Goal: Task Accomplishment & Management: Complete application form

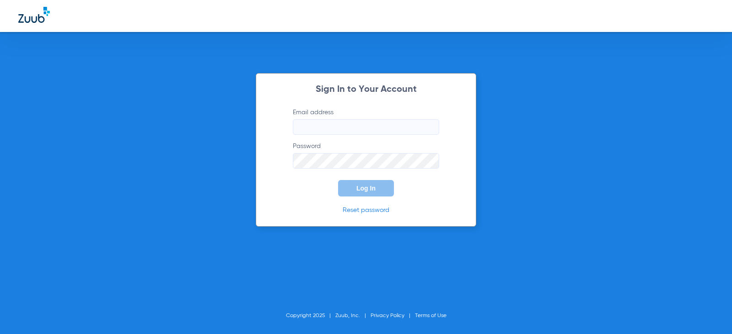
click at [359, 124] on input "Email address" at bounding box center [366, 127] width 146 height 16
type input "[EMAIL_ADDRESS][DOMAIN_NAME]"
click at [373, 186] on span "Log In" at bounding box center [365, 188] width 19 height 7
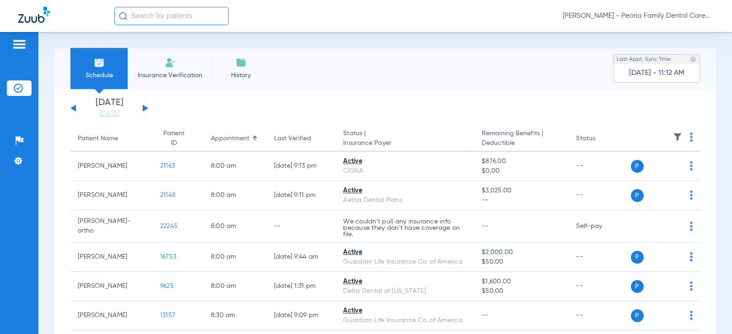
click at [170, 69] on li "Insurance Verification" at bounding box center [170, 68] width 85 height 41
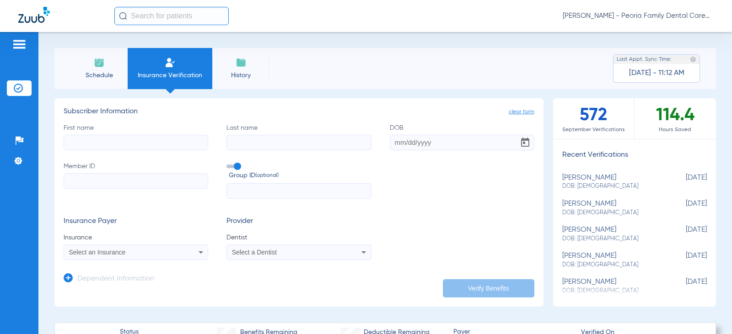
click at [159, 147] on input "First name" at bounding box center [136, 143] width 145 height 16
click at [147, 142] on input "First name" at bounding box center [136, 143] width 145 height 16
type input "[PERSON_NAME]"
click at [266, 142] on input "Last name" at bounding box center [298, 143] width 145 height 16
paste input "[PERSON_NAME]"
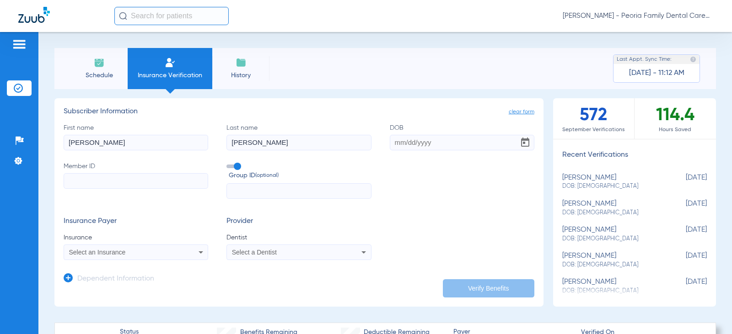
type input "[PERSON_NAME]"
click at [394, 141] on input "DOB" at bounding box center [462, 143] width 145 height 16
type input "[DATE]"
click at [143, 180] on input "Member ID" at bounding box center [136, 181] width 145 height 16
type input "1786907827"
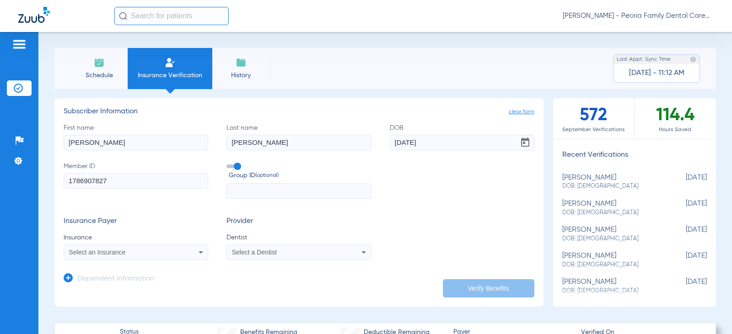
click at [279, 191] on input "text" at bounding box center [298, 191] width 145 height 16
type input "24943"
click at [174, 251] on div "Select an Insurance" at bounding box center [123, 252] width 108 height 6
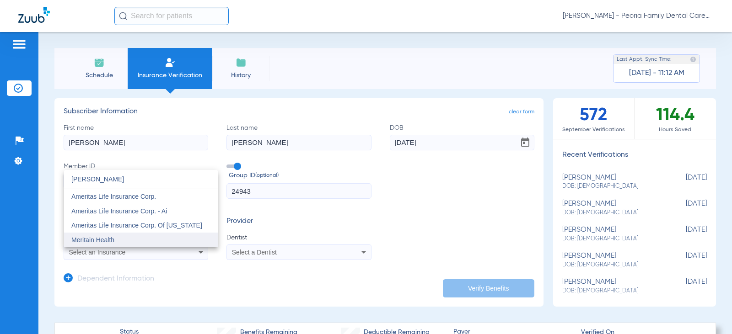
type input "[PERSON_NAME]"
click at [122, 244] on mat-option "Meritain Health" at bounding box center [141, 240] width 154 height 15
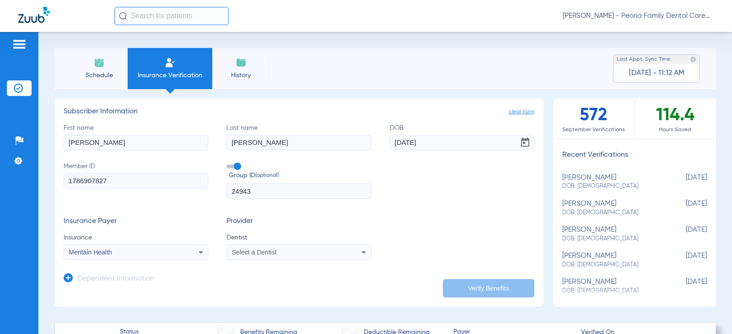
click at [268, 253] on span "Select a Dentist" at bounding box center [254, 252] width 45 height 7
type input "bela"
click at [278, 241] on span "[PERSON_NAME] 1790912046" at bounding box center [277, 240] width 89 height 6
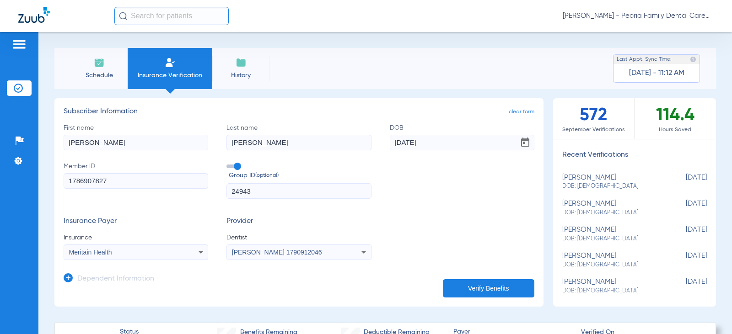
click at [402, 199] on form "First name [PERSON_NAME] Last name [PERSON_NAME] DOB [DEMOGRAPHIC_DATA] Member …" at bounding box center [299, 192] width 471 height 137
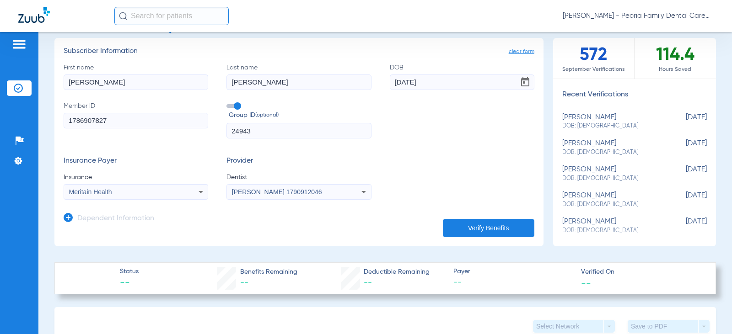
scroll to position [137, 0]
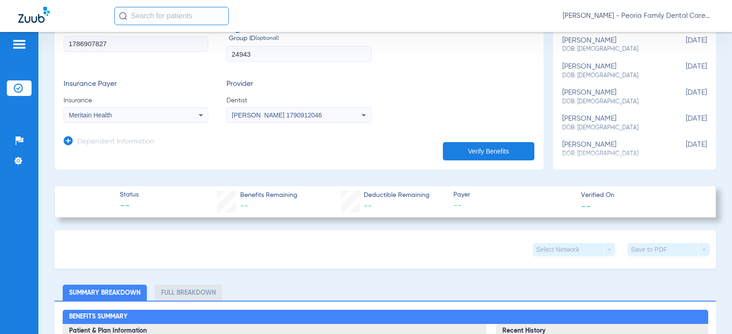
click at [460, 149] on button "Verify Benefits" at bounding box center [489, 151] width 92 height 18
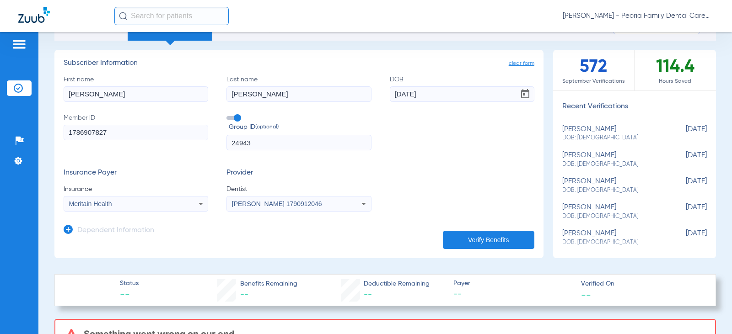
scroll to position [46, 0]
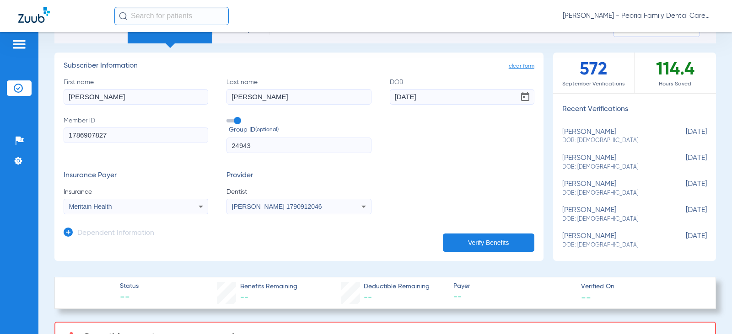
click at [411, 154] on form "First name [PERSON_NAME] Last name [PERSON_NAME] DOB [DEMOGRAPHIC_DATA] Member …" at bounding box center [299, 146] width 471 height 137
click at [474, 245] on button "Verify Benefits" at bounding box center [489, 243] width 92 height 18
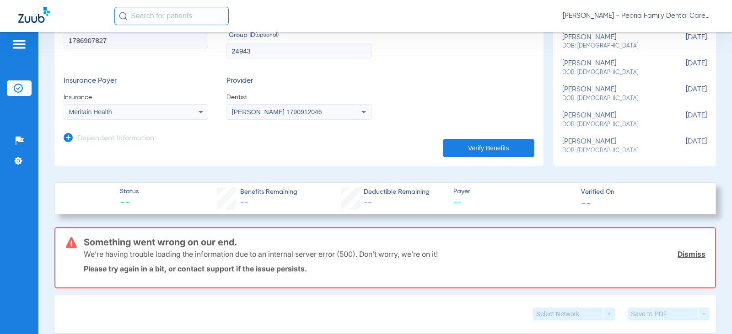
scroll to position [229, 0]
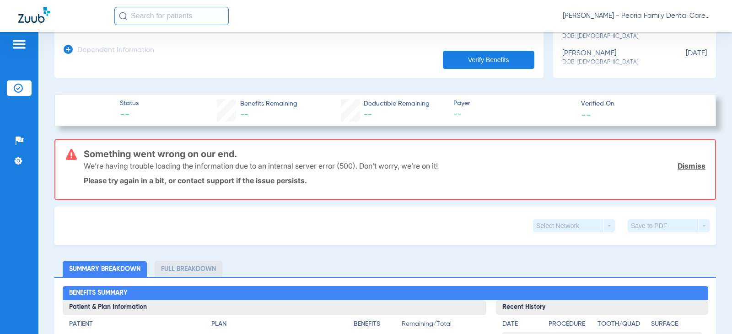
click at [678, 165] on link "Dismiss" at bounding box center [692, 166] width 28 height 9
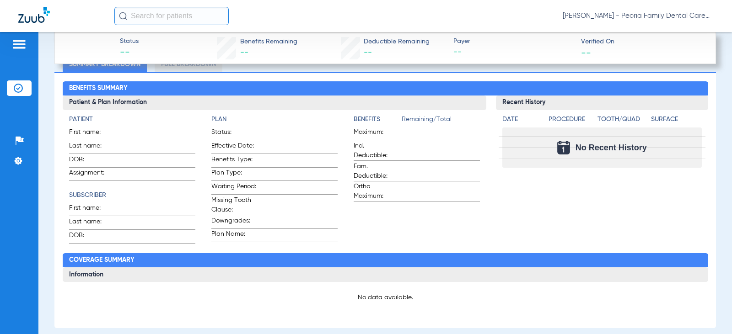
scroll to position [183, 0]
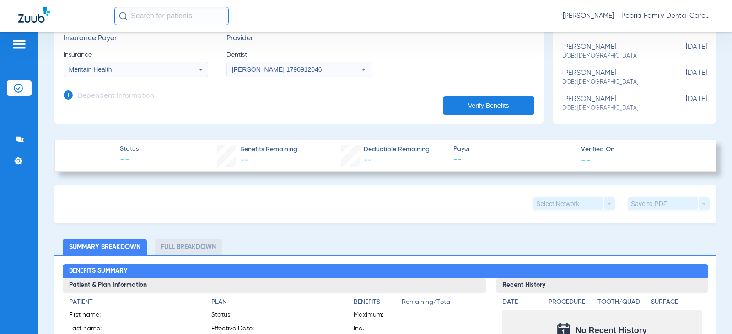
click at [458, 97] on button "Verify Benefits" at bounding box center [489, 106] width 92 height 18
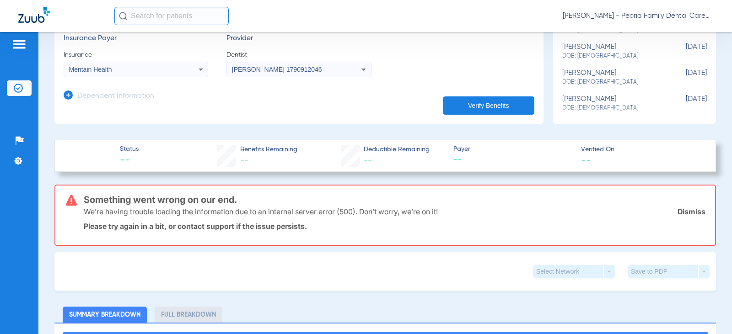
click at [685, 211] on link "Dismiss" at bounding box center [692, 211] width 28 height 9
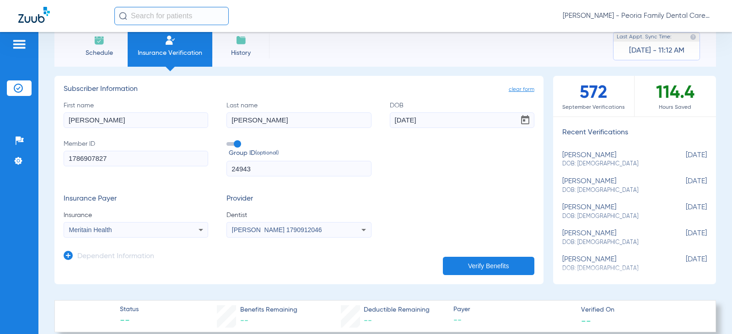
scroll to position [0, 0]
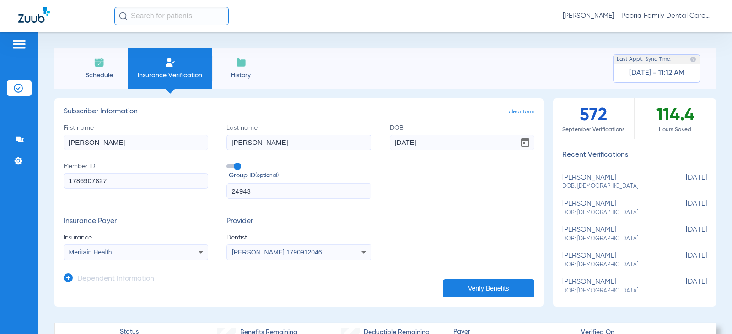
drag, startPoint x: 121, startPoint y: 180, endPoint x: 0, endPoint y: 176, distance: 121.3
click at [0, 177] on div "Patients Insurance Verification Setup Help Center Settings Schedule Insurance V…" at bounding box center [366, 199] width 732 height 334
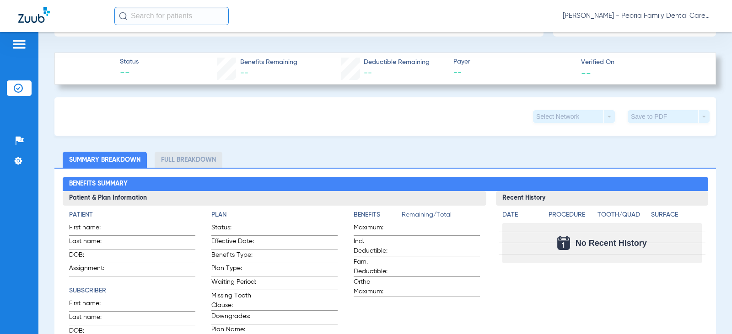
scroll to position [229, 0]
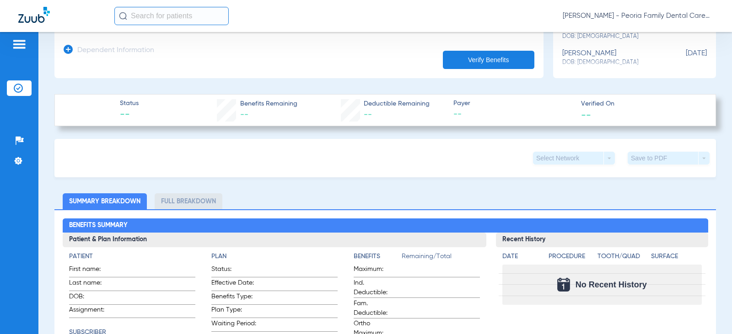
click at [485, 58] on button "Verify Benefits" at bounding box center [489, 60] width 92 height 18
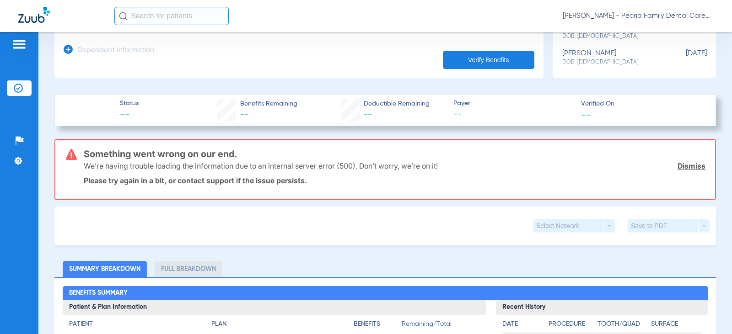
click at [689, 164] on link "Dismiss" at bounding box center [692, 166] width 28 height 9
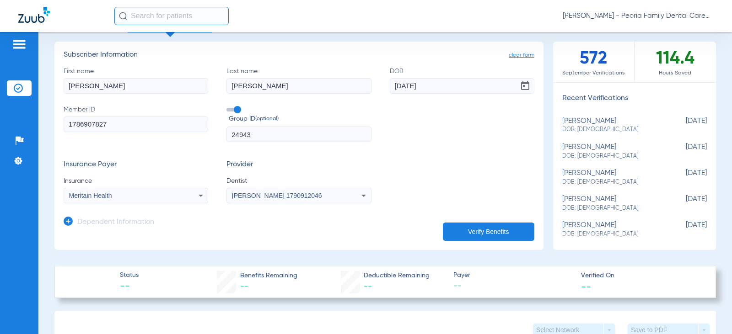
scroll to position [0, 0]
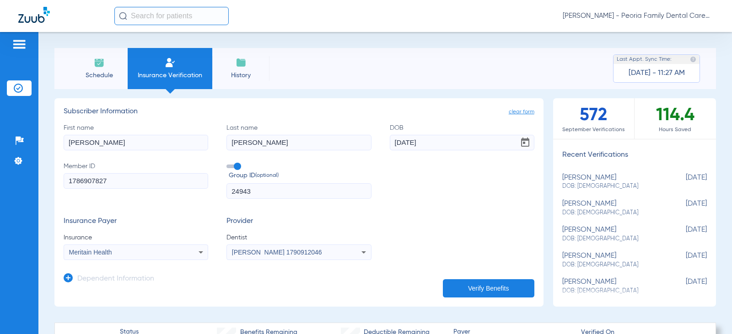
click at [99, 75] on span "Schedule" at bounding box center [98, 75] width 43 height 9
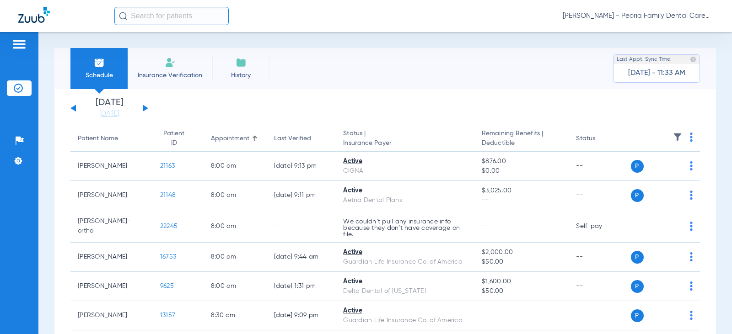
click at [172, 69] on li "Insurance Verification" at bounding box center [170, 68] width 85 height 41
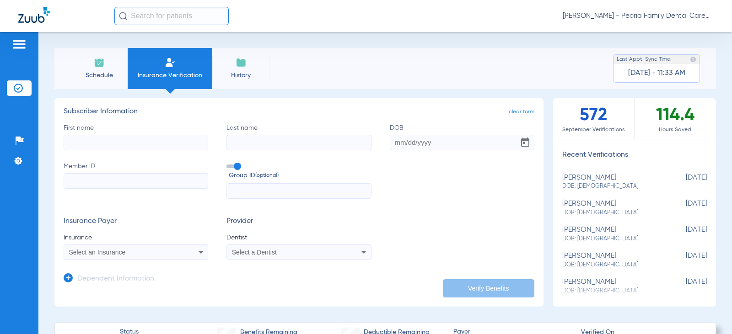
click at [125, 143] on input "First name" at bounding box center [136, 143] width 145 height 16
type input "[PERSON_NAME]"
click at [244, 139] on input "Last name" at bounding box center [298, 143] width 145 height 16
paste input "[PERSON_NAME]"
type input "[PERSON_NAME]"
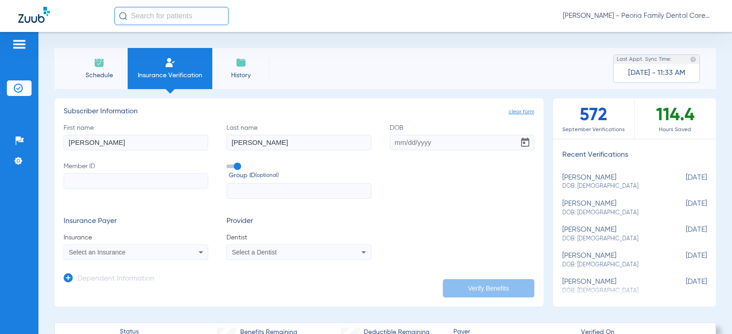
click at [394, 139] on input "DOB" at bounding box center [462, 143] width 145 height 16
type input "[DATE]"
click at [453, 57] on div "Schedule Insurance Verification History Last Appt. Sync Time: [DATE] - 11:33 AM" at bounding box center [385, 68] width 662 height 41
click at [113, 181] on input "Member ID" at bounding box center [136, 181] width 145 height 16
type input "1786907827"
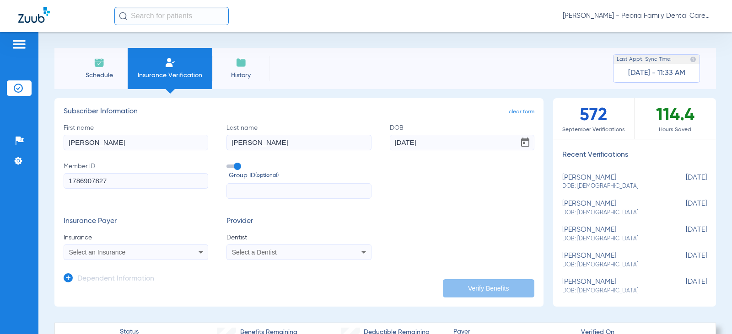
click at [155, 260] on app-dependent-form "Dependent Information" at bounding box center [299, 275] width 471 height 31
click at [155, 255] on div "Select an Insurance" at bounding box center [123, 252] width 108 height 6
type input "meritai"
click at [116, 241] on mat-option "Meritain Health" at bounding box center [141, 240] width 154 height 15
click at [239, 253] on span "Select a Dentist" at bounding box center [254, 252] width 45 height 7
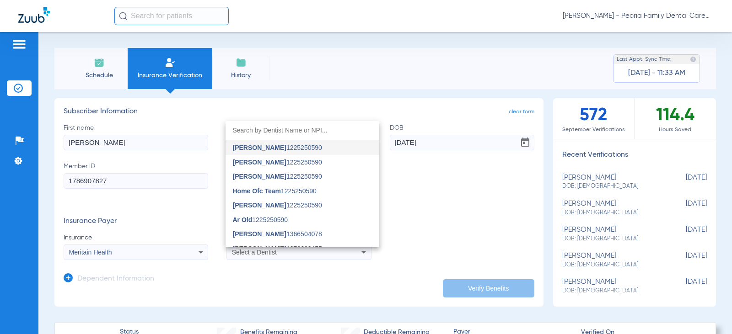
type input "e"
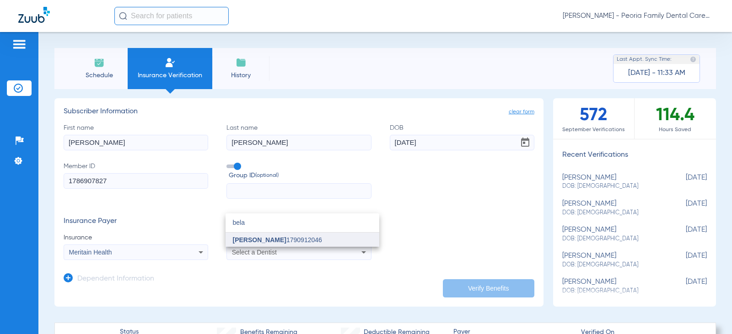
type input "bela"
click at [293, 237] on span "[PERSON_NAME] 1790912046" at bounding box center [277, 240] width 89 height 6
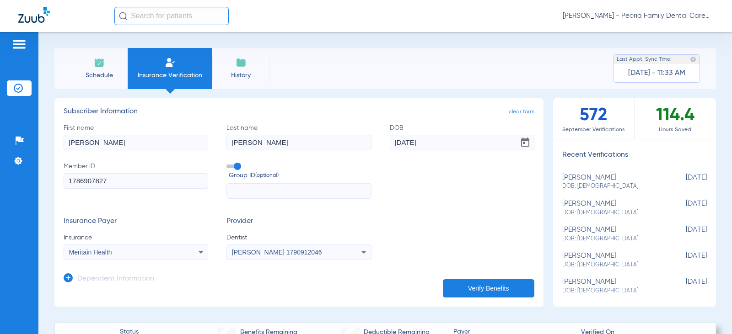
click at [491, 290] on button "Verify Benefits" at bounding box center [489, 289] width 92 height 18
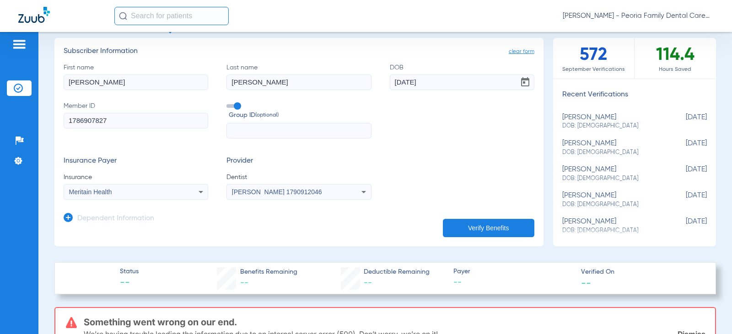
scroll to position [183, 0]
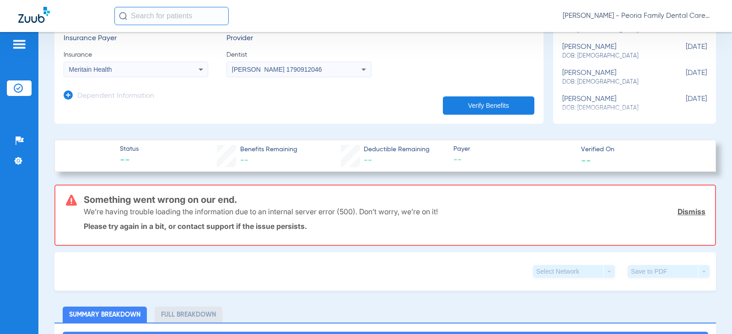
click at [701, 210] on div "Something went wrong on our end. We’re having trouble loading the information d…" at bounding box center [385, 215] width 662 height 61
click at [693, 212] on link "Dismiss" at bounding box center [692, 211] width 28 height 9
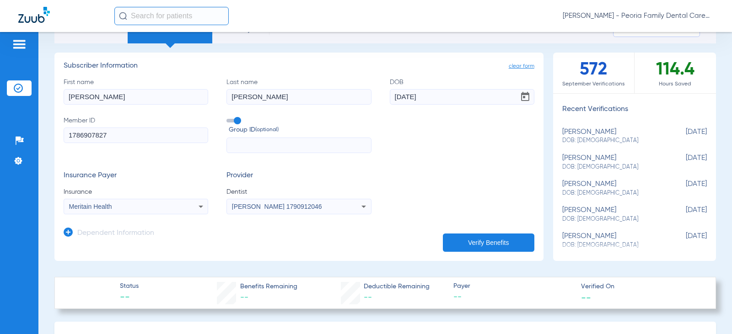
scroll to position [0, 0]
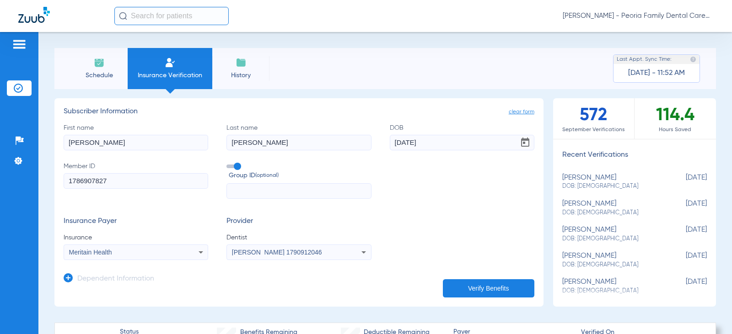
click at [96, 76] on span "Schedule" at bounding box center [98, 75] width 43 height 9
